Goal: Check status: Check status

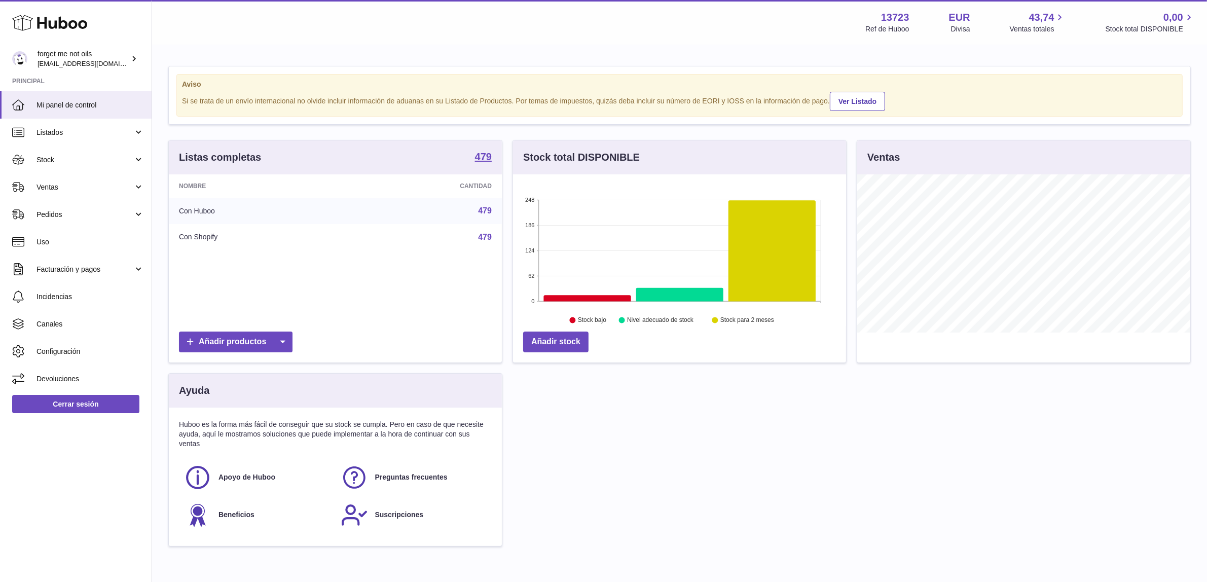
scroll to position [158, 333]
click at [75, 265] on span "Facturación y pagos" at bounding box center [84, 270] width 97 height 10
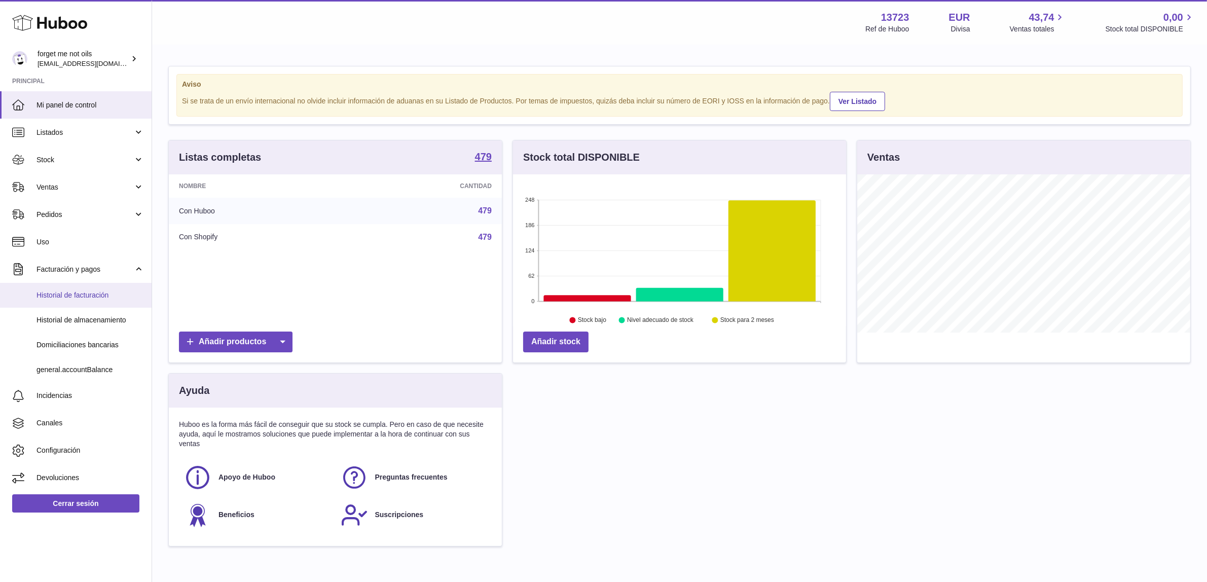
click at [82, 292] on span "Historial de facturación" at bounding box center [89, 295] width 107 height 10
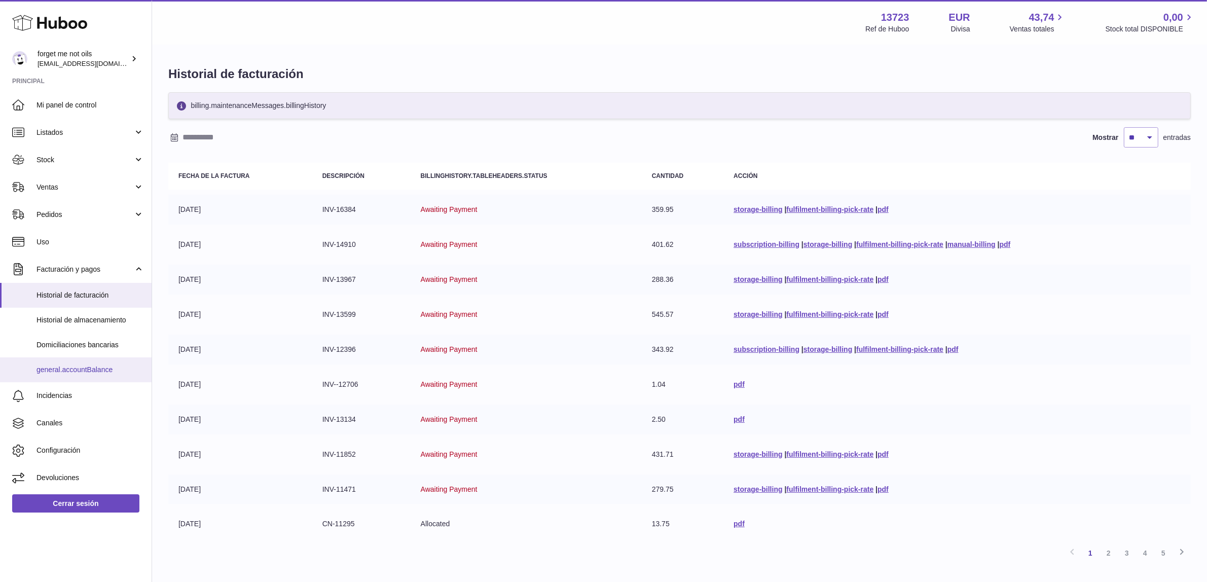
click at [80, 366] on span "general.accountBalance" at bounding box center [89, 370] width 107 height 10
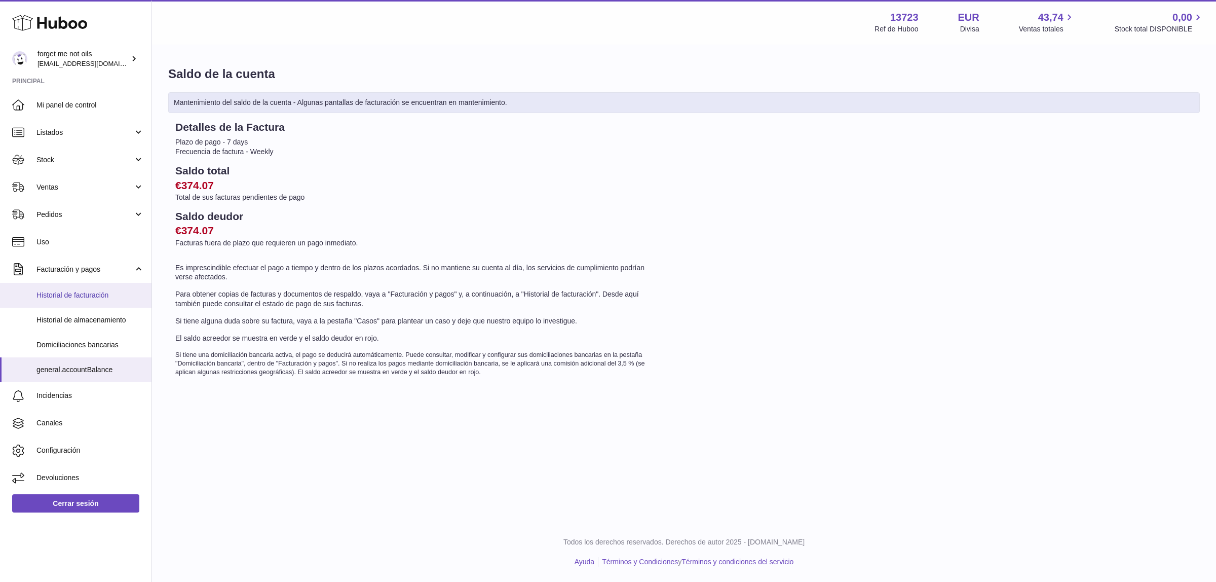
click at [90, 294] on span "Historial de facturación" at bounding box center [89, 295] width 107 height 10
